Goal: Task Accomplishment & Management: Manage account settings

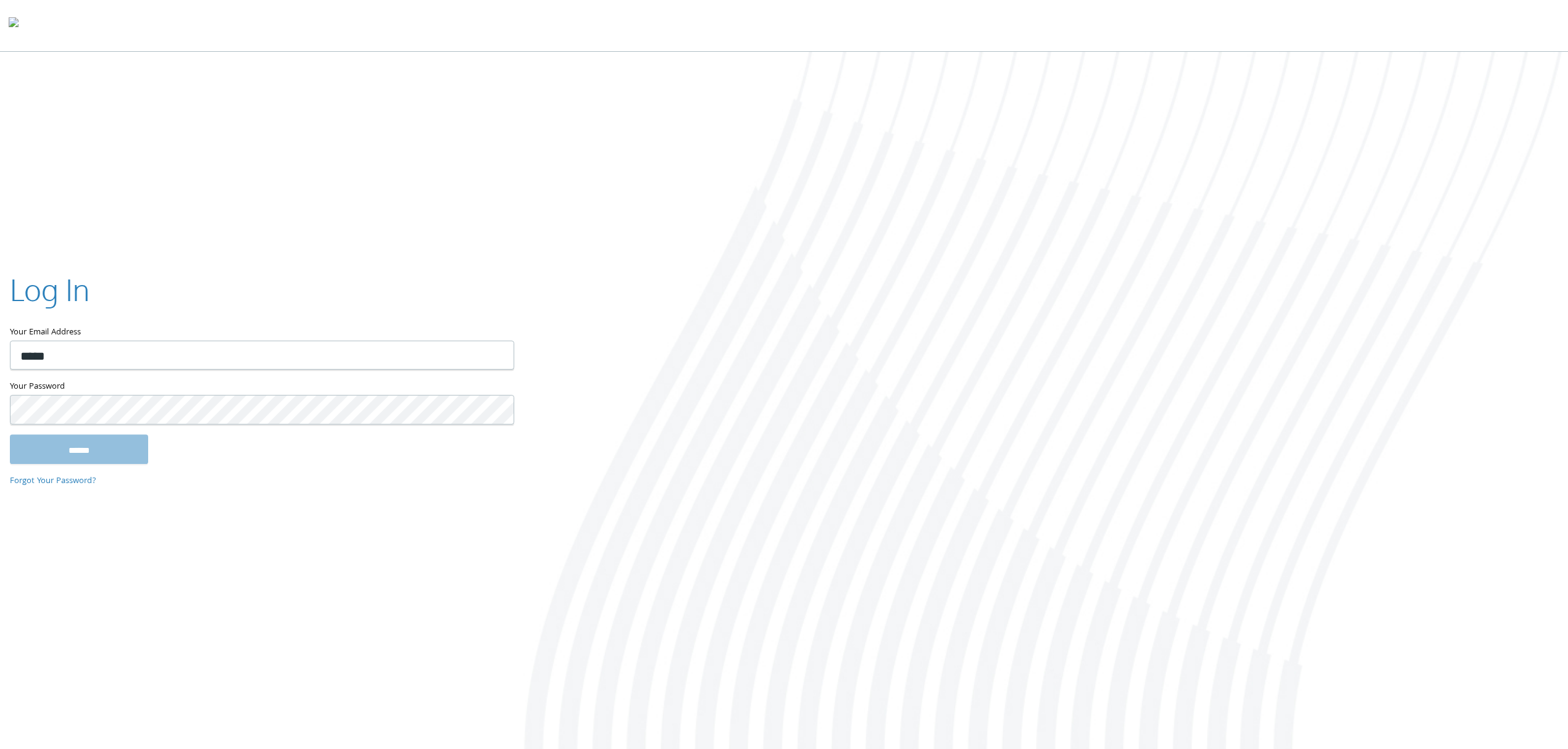
type input "**********"
click at [10, 434] on input "******" at bounding box center [79, 449] width 138 height 30
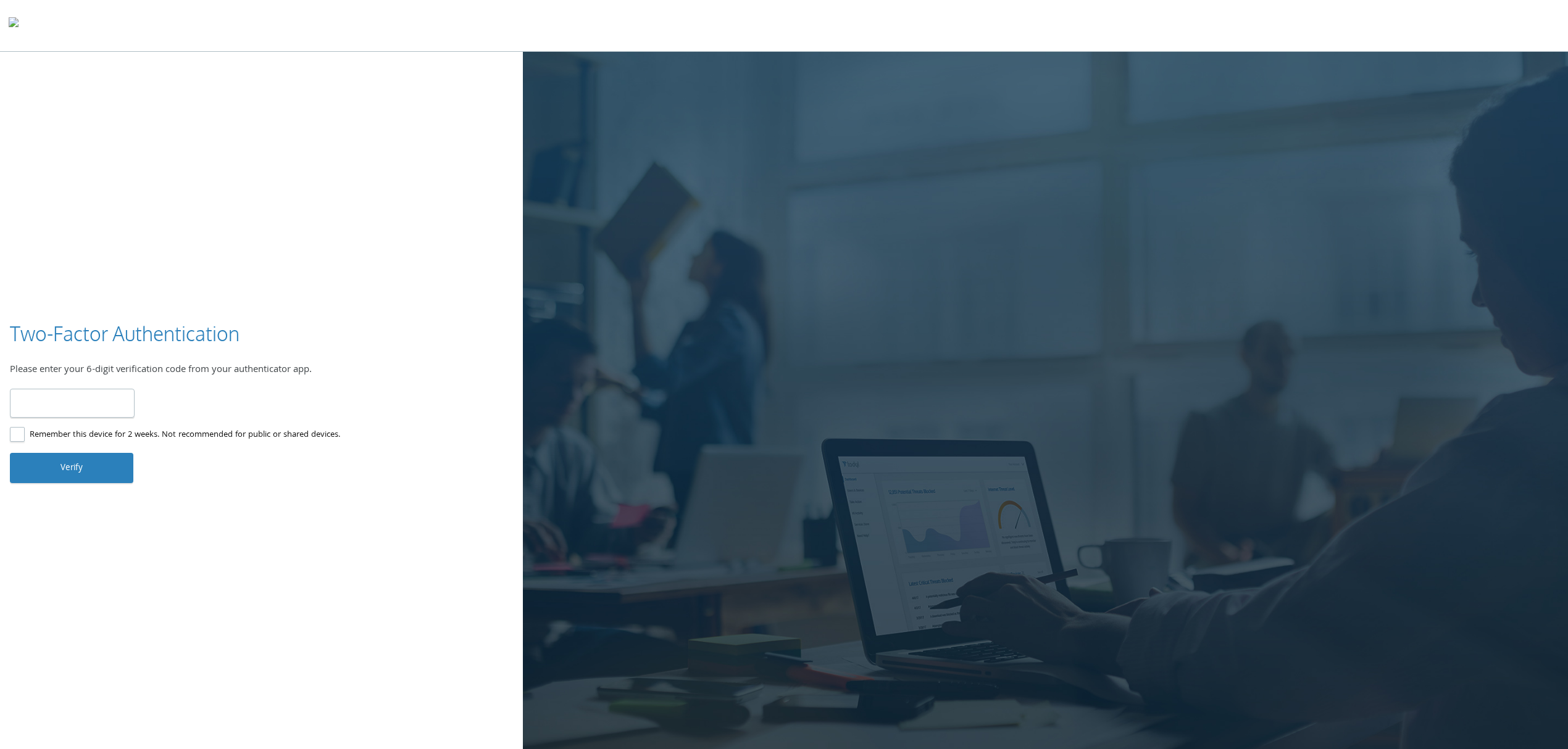
type input "******"
